Goal: Check status: Check status

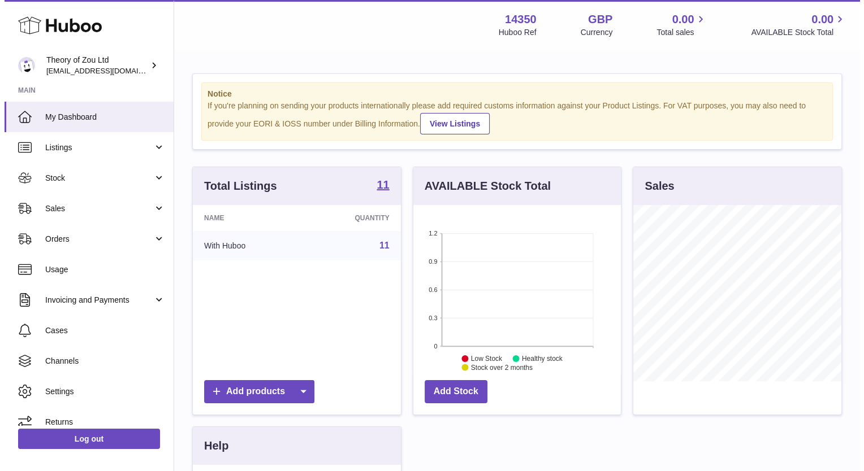
scroll to position [176, 208]
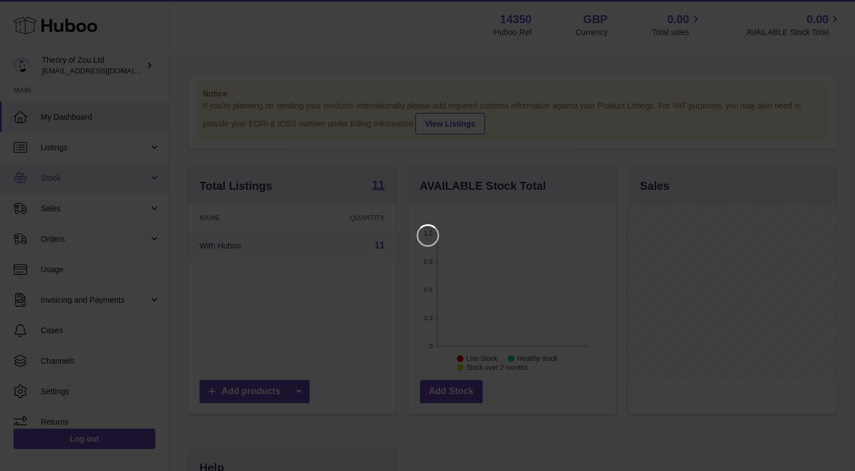
click at [77, 183] on span "Stock" at bounding box center [95, 178] width 108 height 11
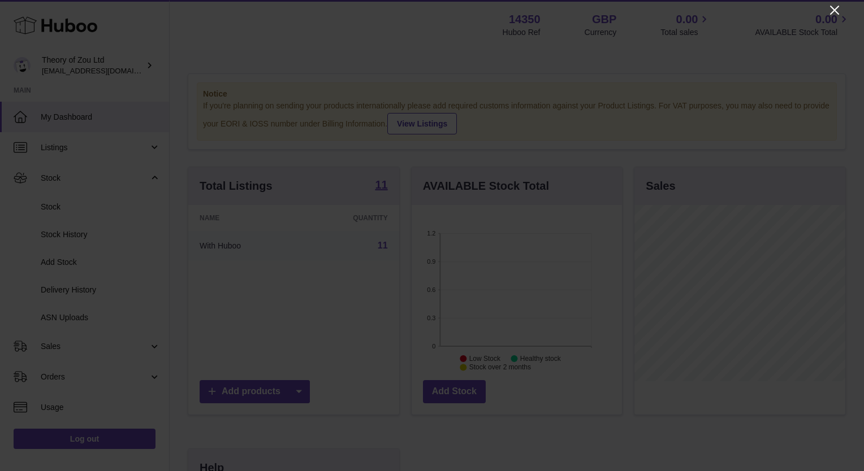
click at [832, 8] on icon "Close" at bounding box center [835, 10] width 14 height 14
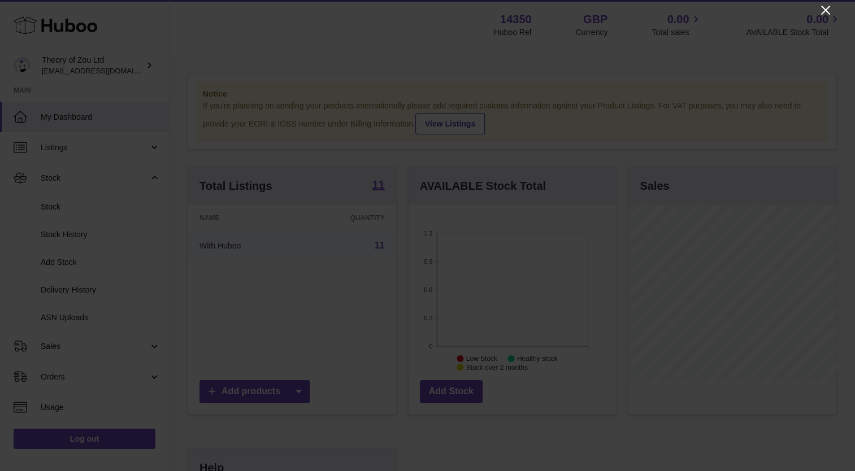
scroll to position [565133, 565101]
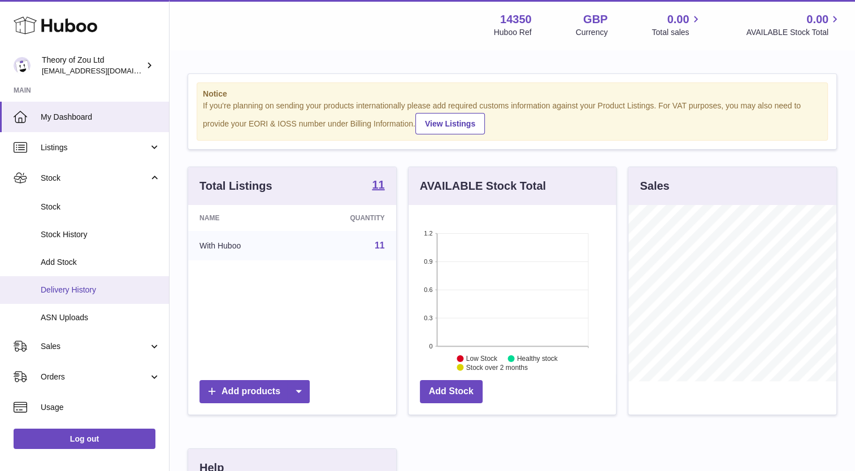
click at [70, 287] on span "Delivery History" at bounding box center [101, 290] width 120 height 11
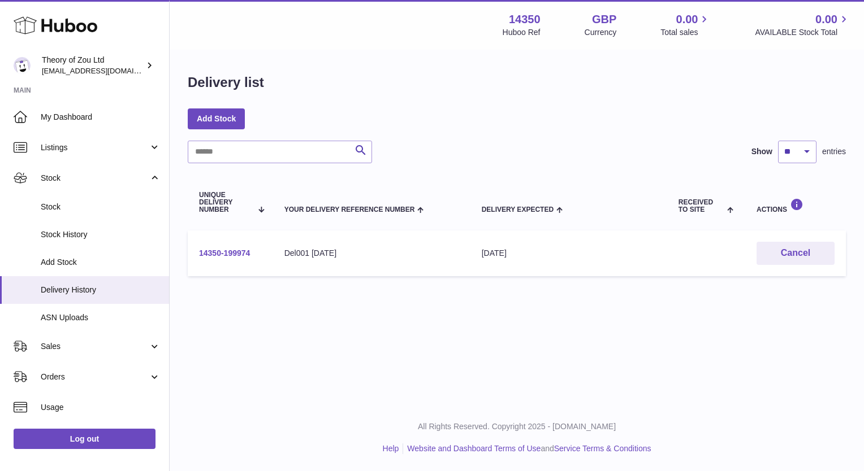
click at [228, 255] on link "14350-199974" at bounding box center [224, 253] width 51 height 9
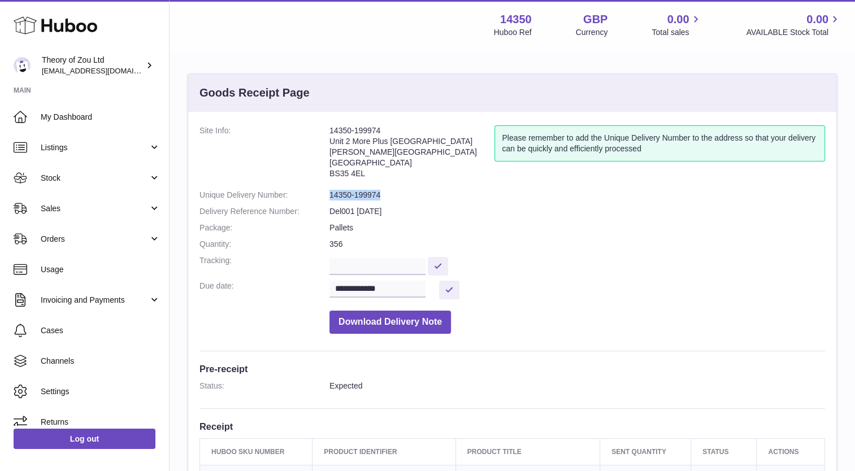
drag, startPoint x: 330, startPoint y: 194, endPoint x: 382, endPoint y: 198, distance: 52.7
click at [382, 198] on dd "14350-199974" at bounding box center [578, 195] width 496 height 11
copy dd "14350-199974"
